Goal: Information Seeking & Learning: Find contact information

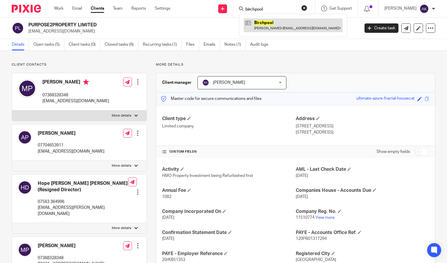
type input "birchpool"
click at [291, 24] on link at bounding box center [293, 24] width 99 height 13
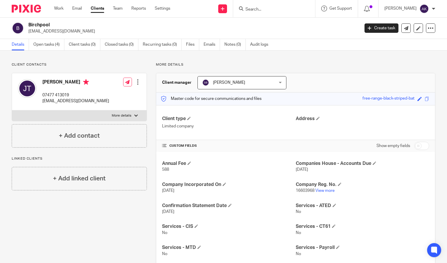
drag, startPoint x: 29, startPoint y: 31, endPoint x: 94, endPoint y: 30, distance: 65.0
click at [94, 30] on p "jaytimberlake01@outlook.com" at bounding box center [191, 31] width 327 height 6
drag, startPoint x: 85, startPoint y: 33, endPoint x: 73, endPoint y: 30, distance: 12.9
drag, startPoint x: 73, startPoint y: 30, endPoint x: 121, endPoint y: 20, distance: 49.6
click at [121, 20] on div "Birchpool jaytimberlake01@outlook.com Create task Update from Companies House E…" at bounding box center [223, 28] width 447 height 21
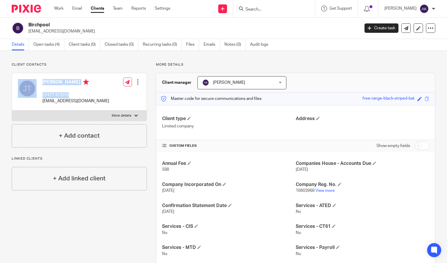
drag, startPoint x: 39, startPoint y: 102, endPoint x: 80, endPoint y: 96, distance: 41.7
click at [80, 96] on div "Jay Timberlake 07477 413019 j.timberlake13@icloud.com" at bounding box center [63, 91] width 91 height 31
drag, startPoint x: 80, startPoint y: 96, endPoint x: 95, endPoint y: 101, distance: 15.8
click at [95, 101] on div "Jay Timberlake 07477 413019 j.timberlake13@icloud.com Edit contact Create clien…" at bounding box center [79, 91] width 135 height 37
drag, startPoint x: 95, startPoint y: 101, endPoint x: 40, endPoint y: 98, distance: 55.1
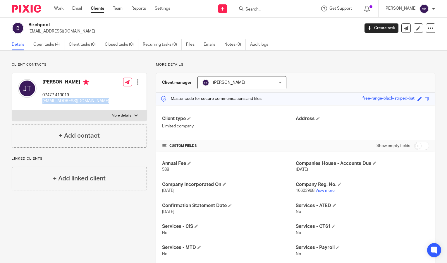
click at [40, 98] on div "Jay Timberlake 07477 413019 j.timberlake13@icloud.com Edit contact Create clien…" at bounding box center [79, 91] width 135 height 37
drag, startPoint x: 40, startPoint y: 98, endPoint x: 52, endPoint y: 99, distance: 11.2
copy div "j.timberlake13@icloud.com"
click at [130, 116] on label "More details" at bounding box center [79, 115] width 135 height 11
click at [12, 110] on input "More details" at bounding box center [12, 110] width 0 height 0
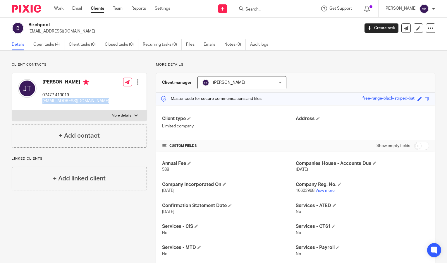
checkbox input "true"
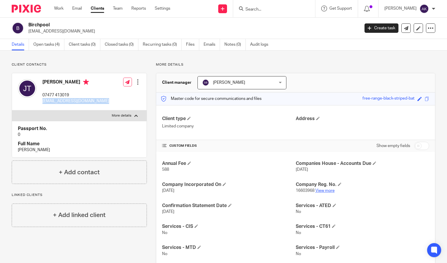
click at [325, 193] on link "View more" at bounding box center [324, 190] width 19 height 4
click at [270, 7] on input "Search" at bounding box center [271, 9] width 53 height 5
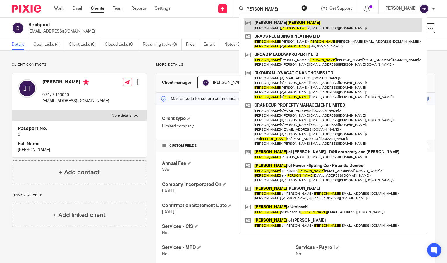
type input "dean"
click at [282, 28] on link at bounding box center [333, 24] width 179 height 13
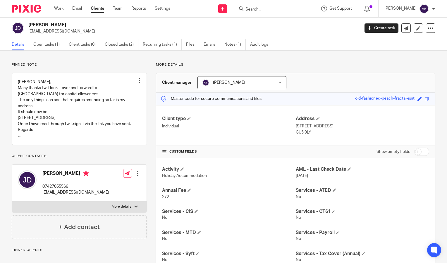
click at [260, 8] on input "Search" at bounding box center [271, 9] width 53 height 5
type input "obs"
click at [296, 24] on link at bounding box center [280, 22] width 73 height 9
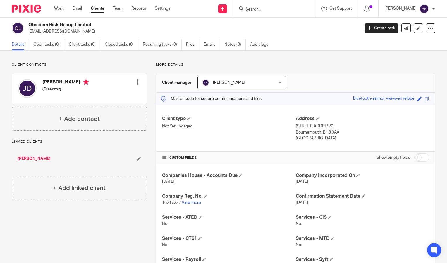
click at [30, 159] on link "[PERSON_NAME]" at bounding box center [34, 159] width 33 height 6
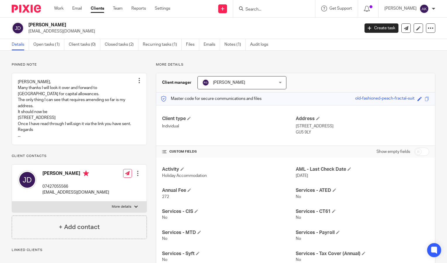
drag, startPoint x: 27, startPoint y: 32, endPoint x: 89, endPoint y: 33, distance: 62.0
click at [89, 33] on div "Jon Dean jondean7@protonmail.com" at bounding box center [184, 28] width 344 height 12
drag, startPoint x: 89, startPoint y: 33, endPoint x: 59, endPoint y: 30, distance: 30.0
copy p "jondean7@protonmail.com"
click at [272, 8] on input "Search" at bounding box center [271, 9] width 53 height 5
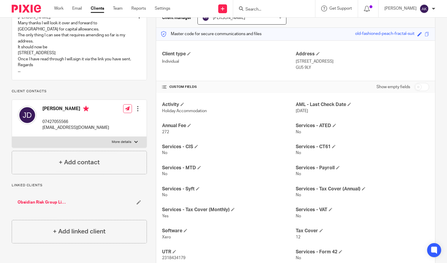
scroll to position [66, 0]
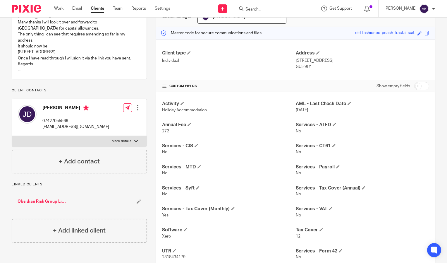
click at [121, 143] on p "More details" at bounding box center [122, 141] width 20 height 5
click at [12, 136] on input "More details" at bounding box center [12, 135] width 0 height 0
checkbox input "true"
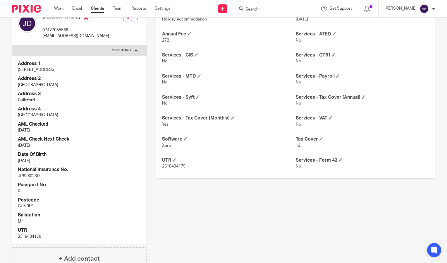
scroll to position [158, 0]
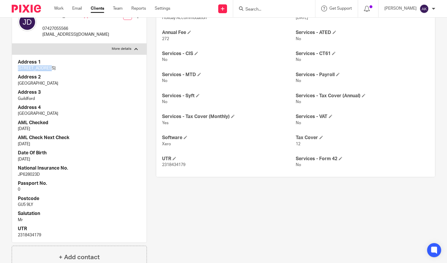
drag, startPoint x: 16, startPoint y: 92, endPoint x: 47, endPoint y: 95, distance: 30.5
click at [47, 95] on div "Address 1 3 Queen Street Address 2 Gomshall Address 3 Guildford Address 4 Surre…" at bounding box center [79, 148] width 135 height 188
drag, startPoint x: 47, startPoint y: 95, endPoint x: 35, endPoint y: 94, distance: 12.3
copy p "[STREET_ADDRESS]"
click at [262, 10] on input "Search" at bounding box center [271, 9] width 53 height 5
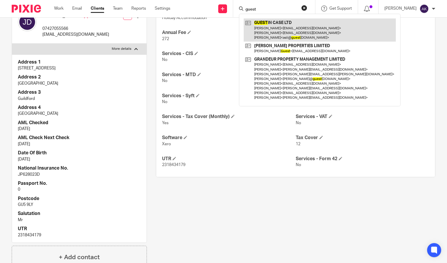
type input "guest"
click at [287, 27] on link at bounding box center [320, 29] width 152 height 23
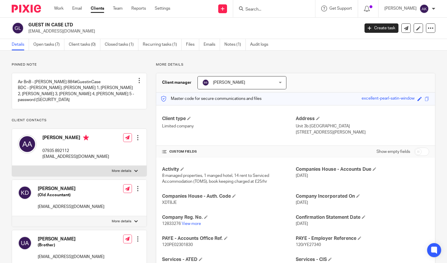
drag, startPoint x: 28, startPoint y: 32, endPoint x: 78, endPoint y: 32, distance: 49.7
click at [78, 32] on div "GUEST IN CASE LTD [EMAIL_ADDRESS][DOMAIN_NAME]" at bounding box center [184, 28] width 344 height 12
drag, startPoint x: 78, startPoint y: 32, endPoint x: 61, endPoint y: 33, distance: 16.1
copy p "asli@guestincase.co.uk"
click at [259, 8] on input "Search" at bounding box center [271, 9] width 53 height 5
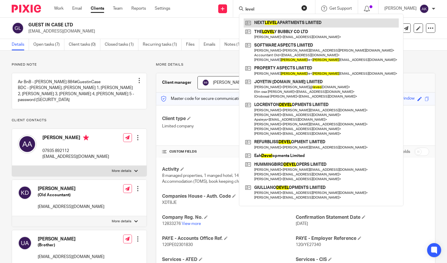
type input "level"
click at [293, 25] on link at bounding box center [321, 22] width 155 height 9
